Goal: Information Seeking & Learning: Learn about a topic

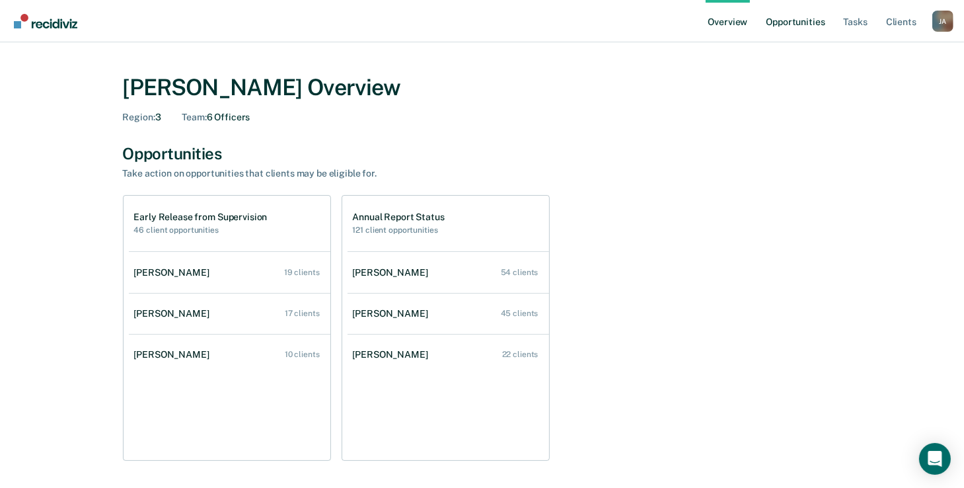
click at [823, 24] on link "Opportunities" at bounding box center [796, 21] width 64 height 42
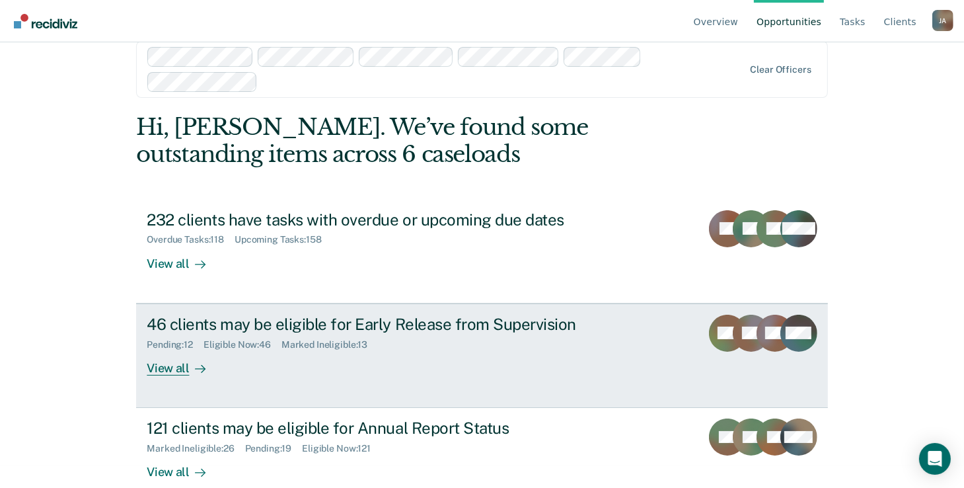
scroll to position [43, 0]
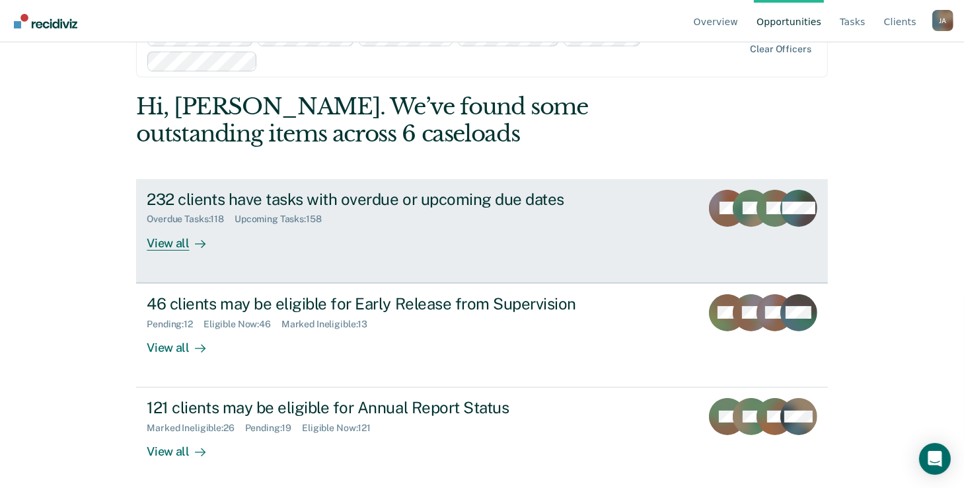
click at [190, 237] on div at bounding box center [198, 242] width 16 height 15
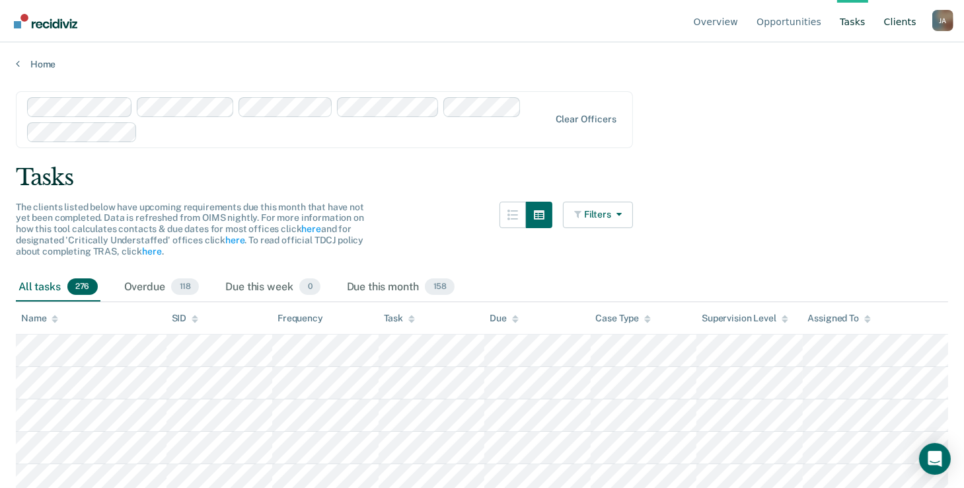
click at [910, 24] on link "Client s" at bounding box center [901, 21] width 38 height 42
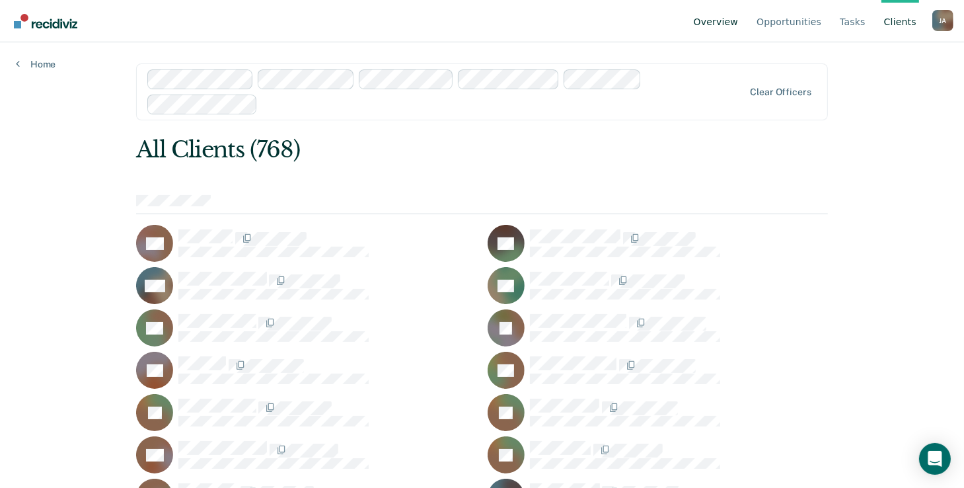
click at [741, 18] on link "Overview" at bounding box center [716, 21] width 50 height 42
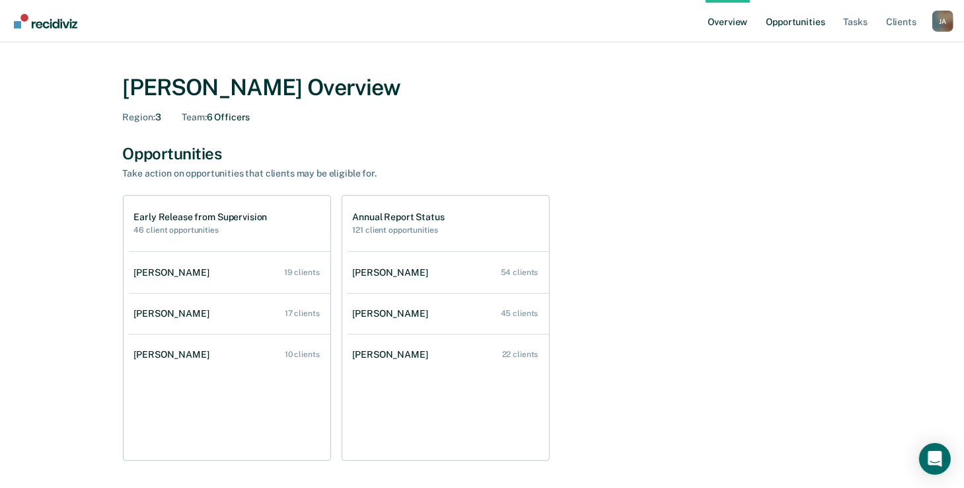
click at [792, 24] on link "Opportunities" at bounding box center [796, 21] width 64 height 42
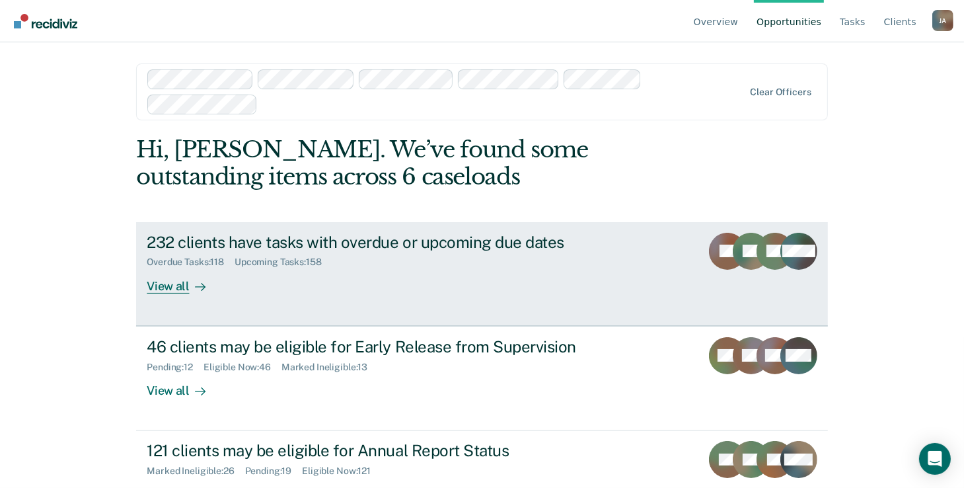
click at [167, 281] on div "View all" at bounding box center [184, 281] width 74 height 26
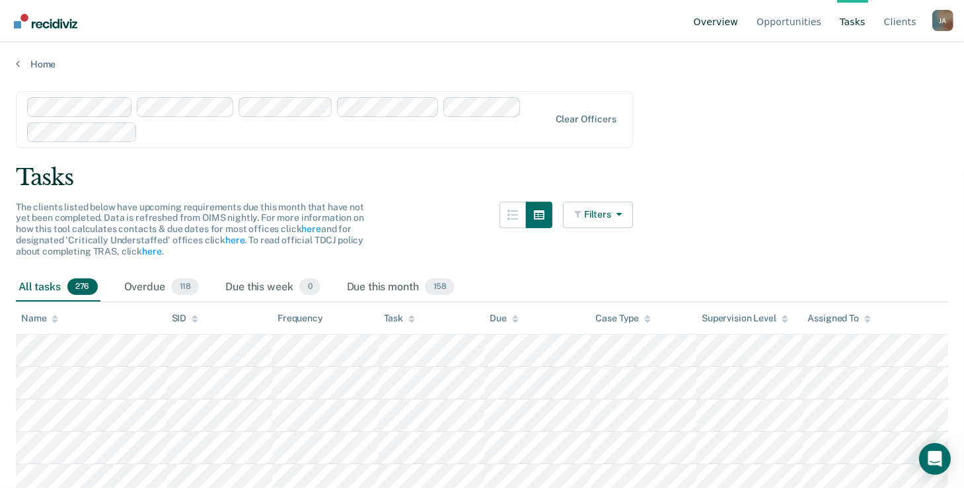
click at [725, 19] on link "Overview" at bounding box center [716, 21] width 50 height 42
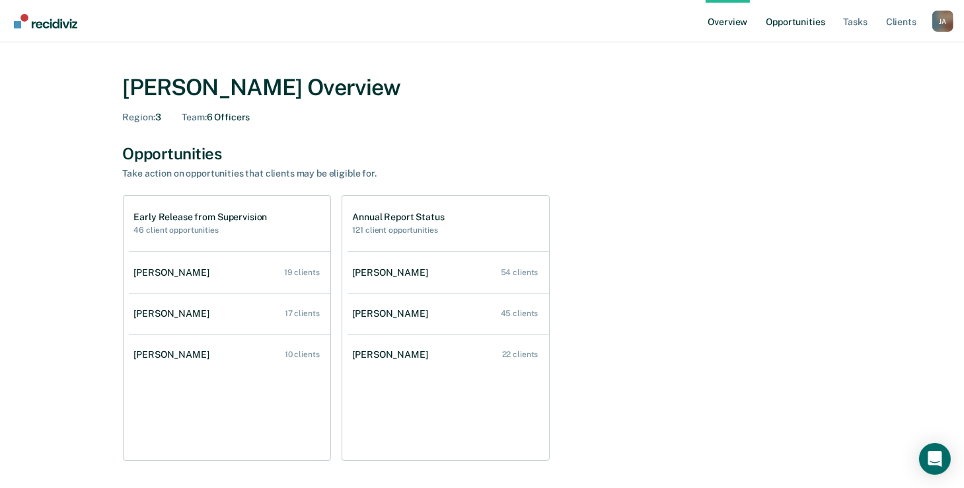
click at [808, 26] on link "Opportunities" at bounding box center [796, 21] width 64 height 42
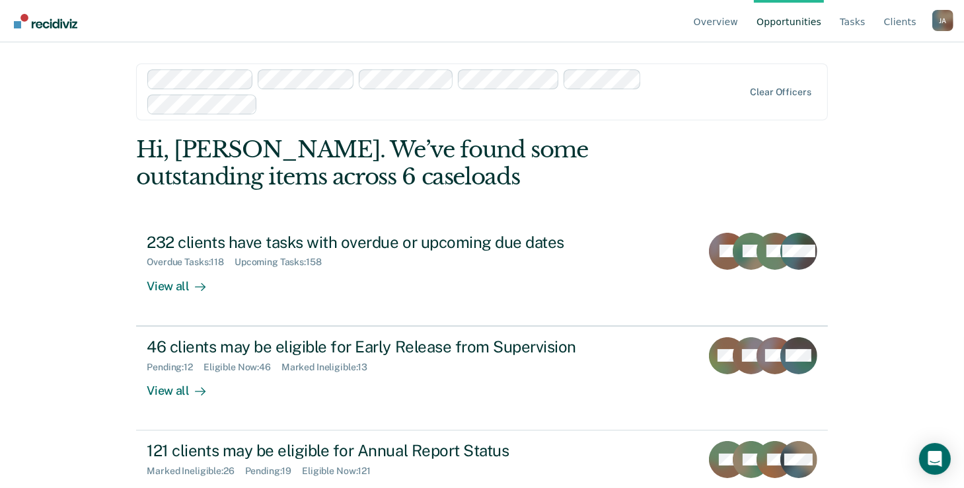
scroll to position [43, 0]
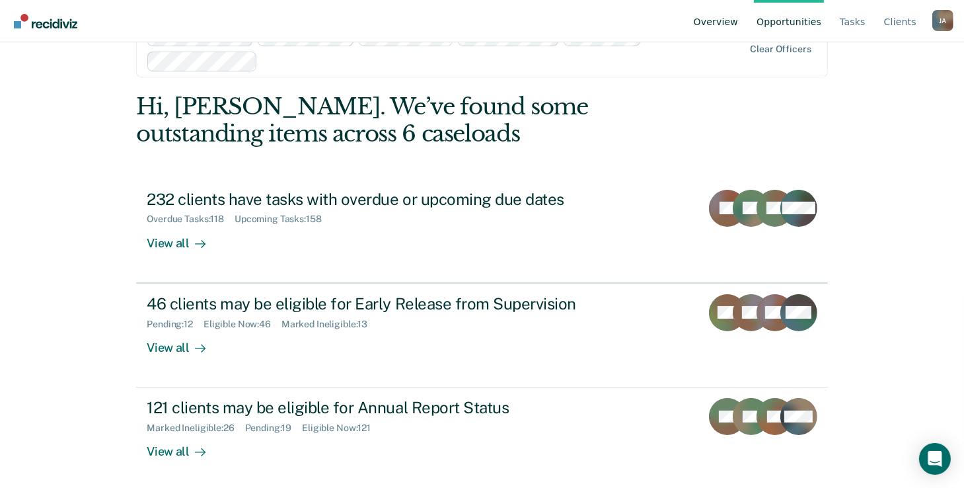
click at [738, 30] on link "Overview" at bounding box center [716, 21] width 50 height 42
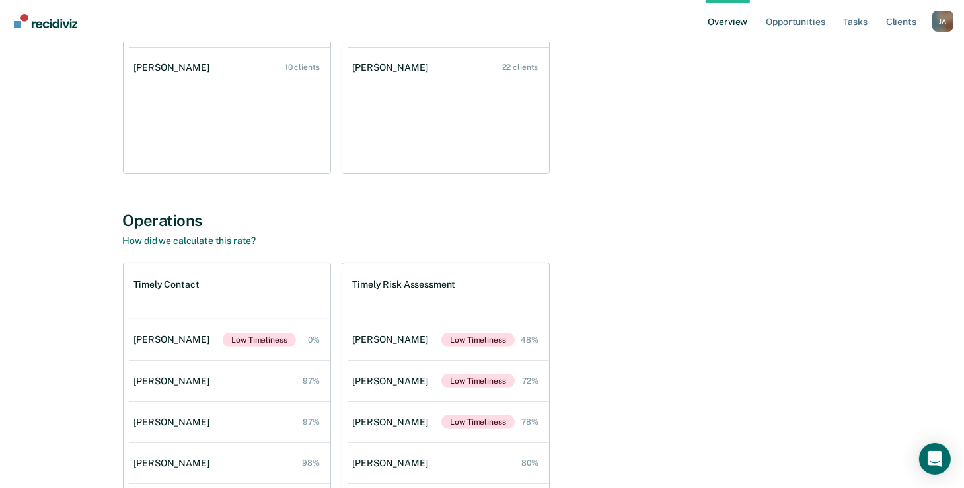
scroll to position [395, 0]
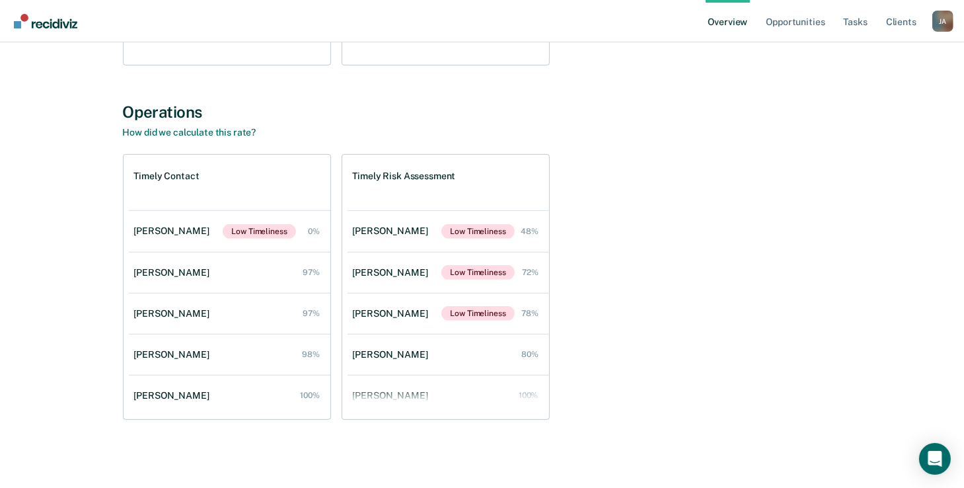
drag, startPoint x: 481, startPoint y: 394, endPoint x: 465, endPoint y: 430, distance: 39.7
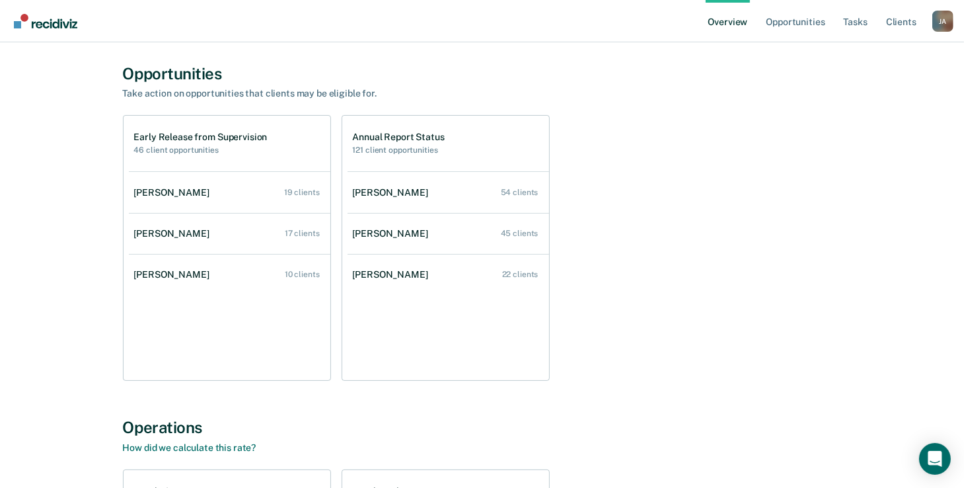
scroll to position [0, 0]
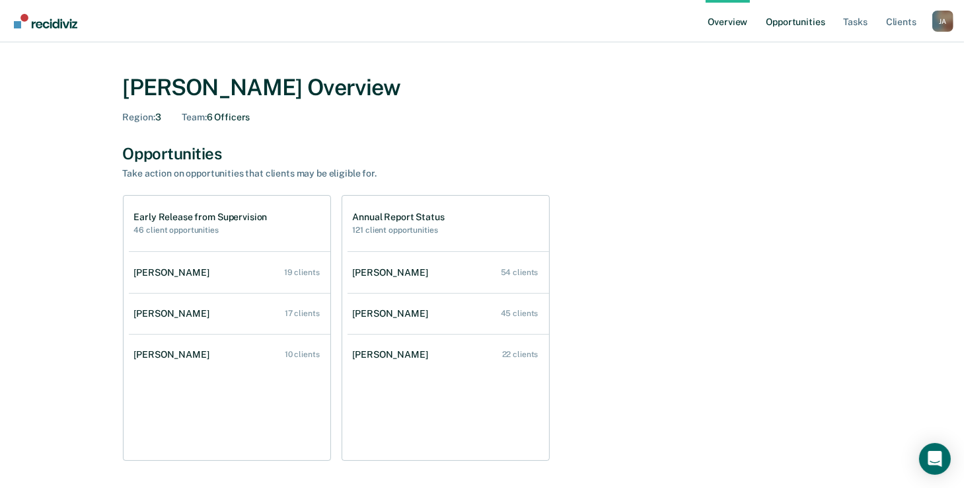
click at [785, 19] on link "Opportunities" at bounding box center [796, 21] width 64 height 42
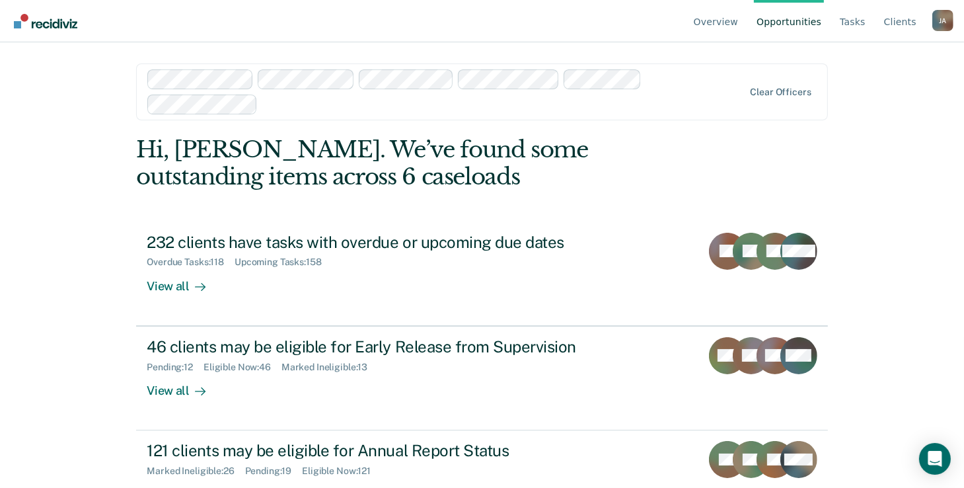
click at [941, 23] on div "[PERSON_NAME]" at bounding box center [943, 20] width 21 height 21
click at [912, 22] on link "Client s" at bounding box center [901, 21] width 38 height 42
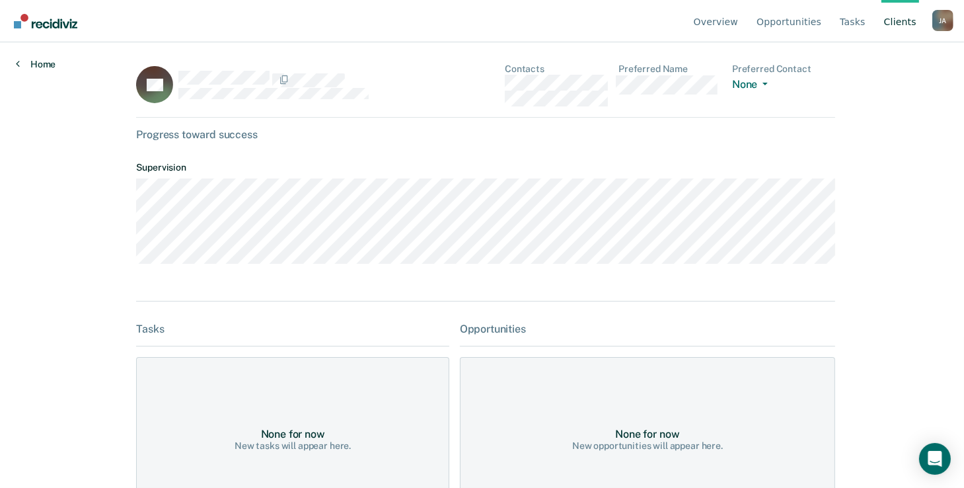
click at [26, 65] on link "Home" at bounding box center [36, 64] width 40 height 12
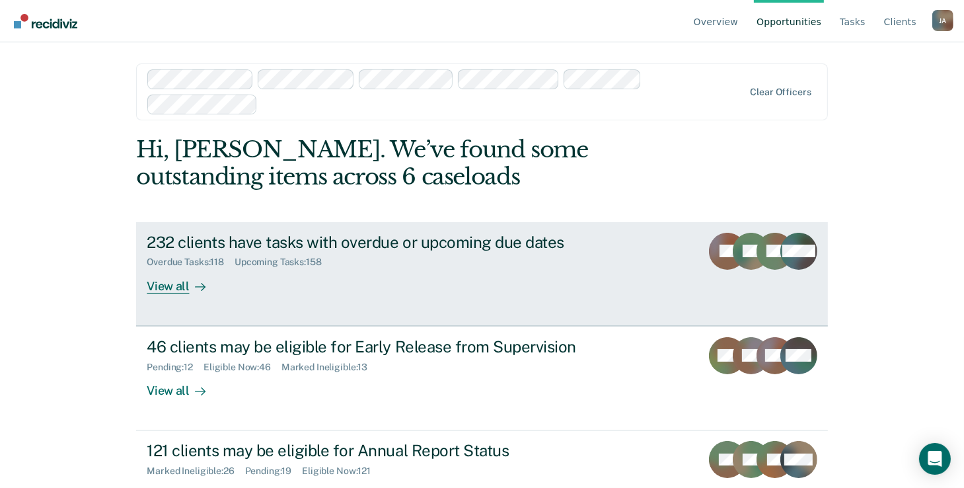
click at [167, 280] on div "View all" at bounding box center [184, 281] width 74 height 26
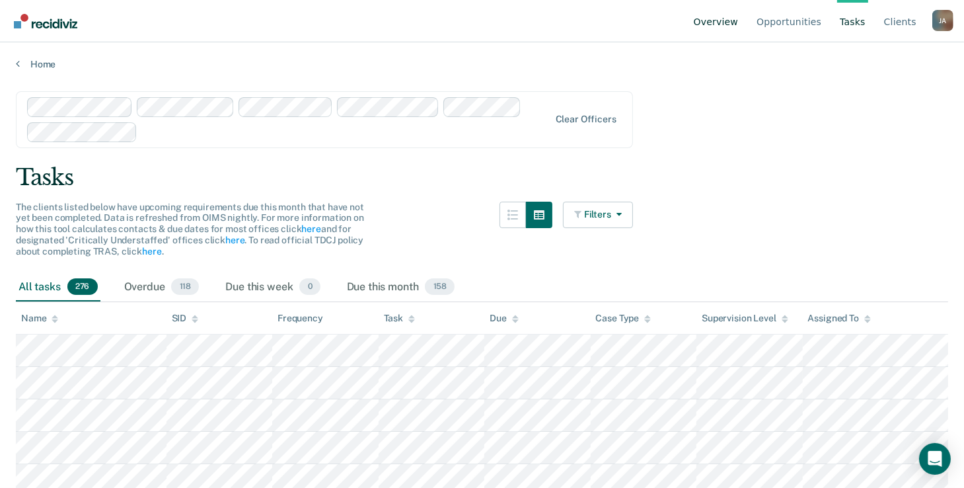
click at [742, 19] on link "Overview" at bounding box center [716, 21] width 50 height 42
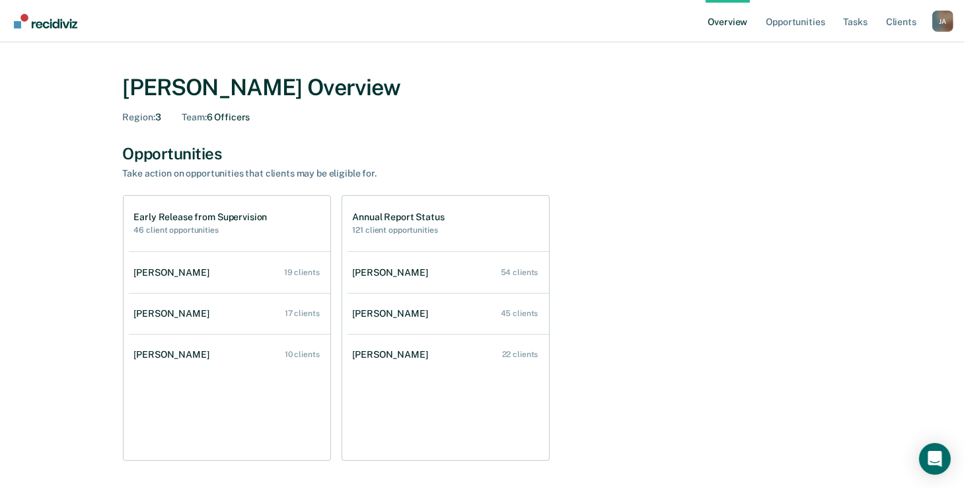
click at [387, 352] on div "[PERSON_NAME]" at bounding box center [393, 354] width 81 height 11
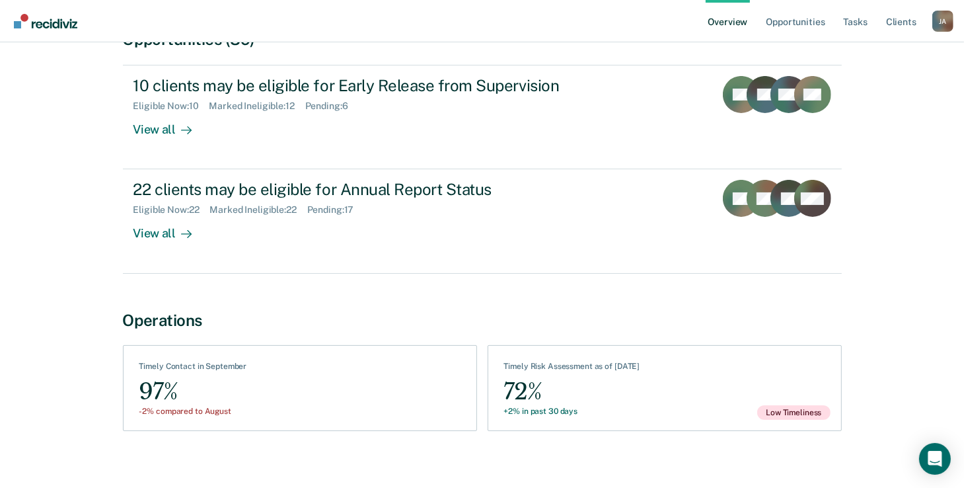
scroll to position [157, 0]
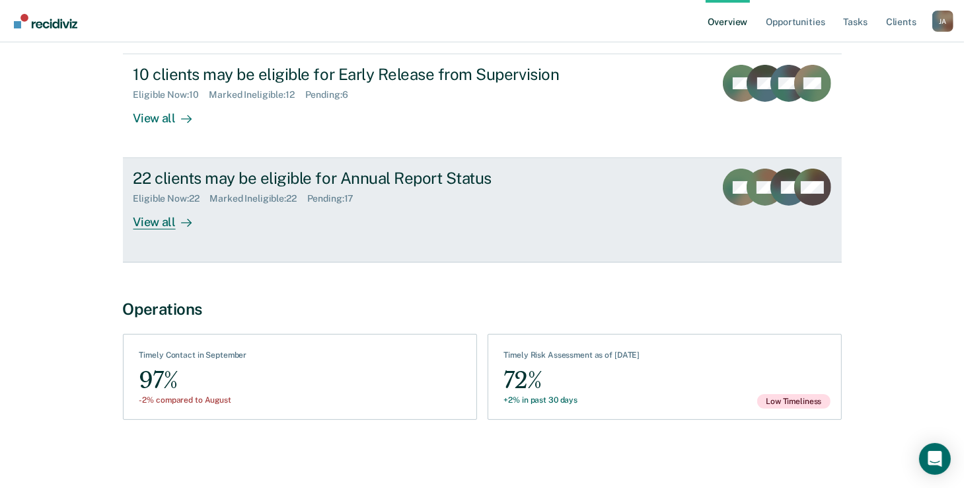
click at [756, 191] on rect at bounding box center [765, 187] width 37 height 37
